Goal: Navigation & Orientation: Find specific page/section

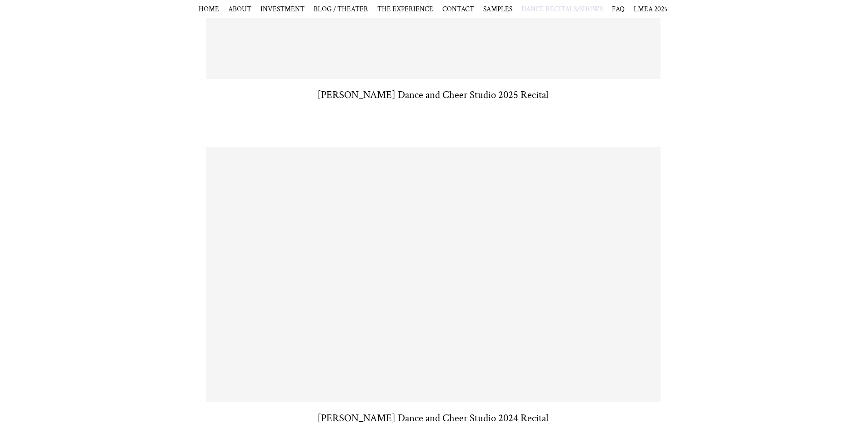
scroll to position [454, 0]
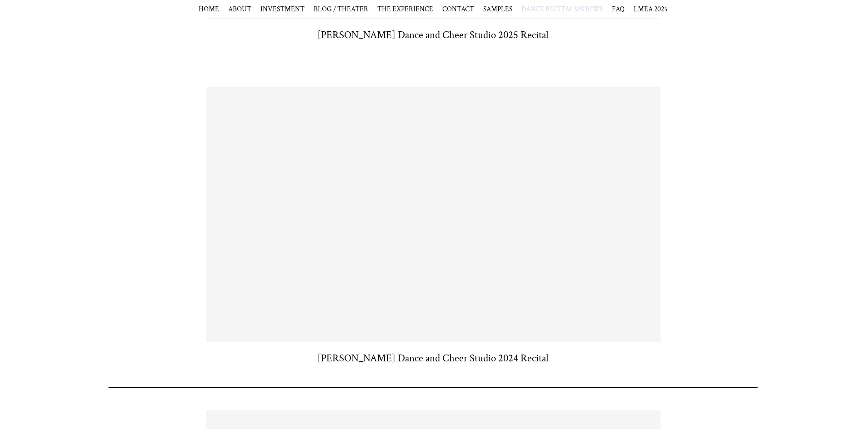
click at [640, 366] on div "[PERSON_NAME] Dance and Cheer Studio 2024 Recital" at bounding box center [433, 235] width 866 height 297
click at [636, 355] on div "[PERSON_NAME] Dance and Cheer Studio 2024 Recital" at bounding box center [433, 359] width 436 height 14
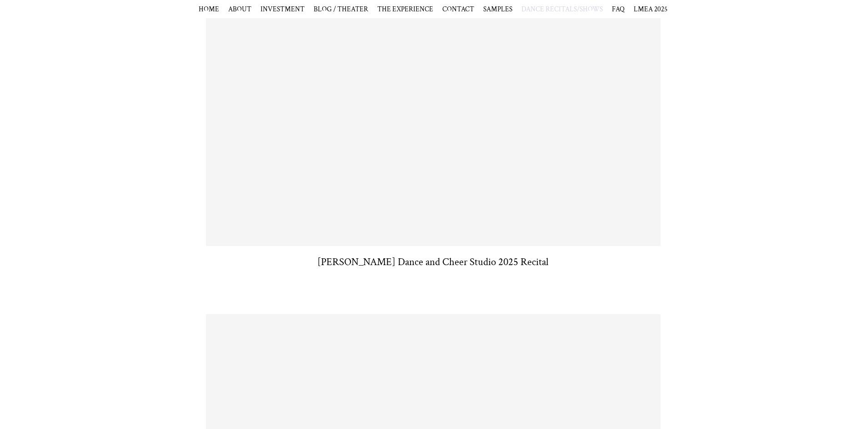
scroll to position [454, 0]
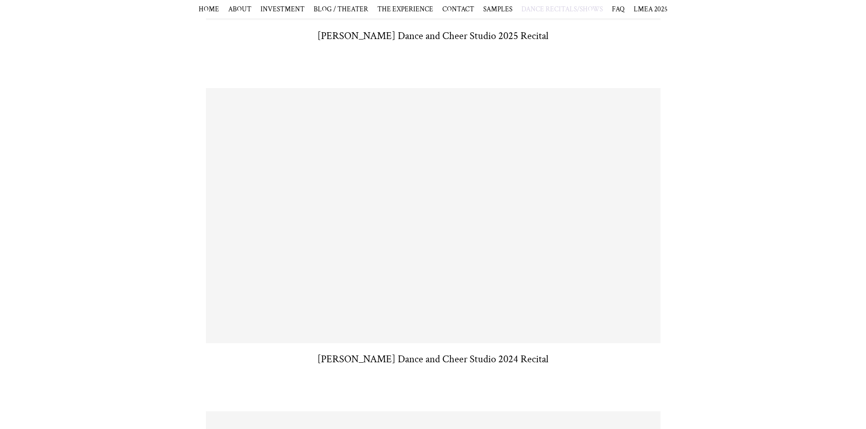
scroll to position [454, 0]
